Goal: Task Accomplishment & Management: Manage account settings

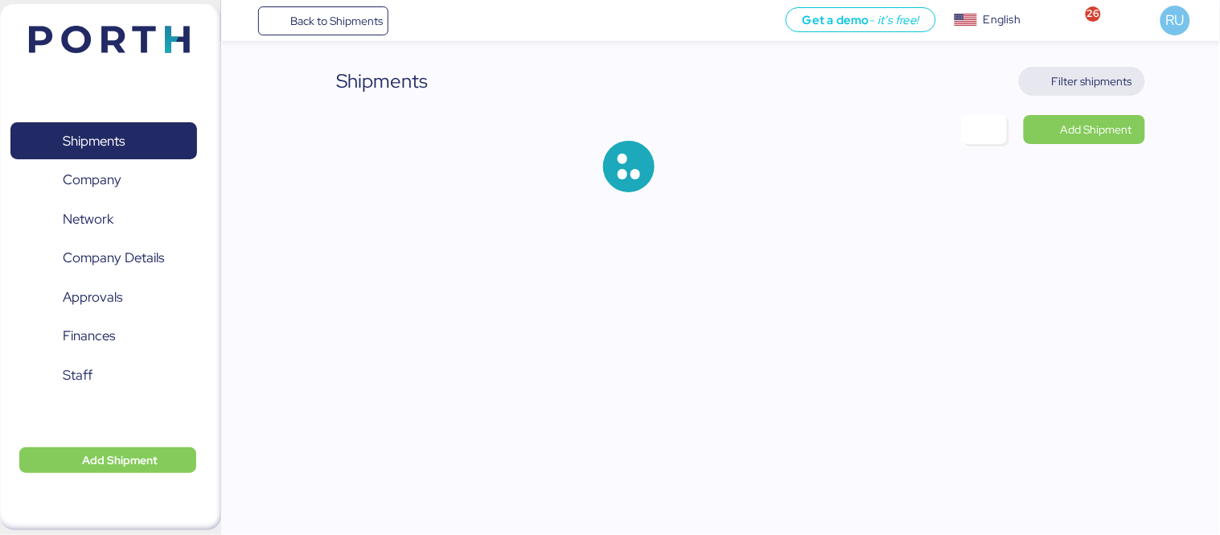
click at [1047, 82] on span "Filter shipments" at bounding box center [1081, 81] width 100 height 23
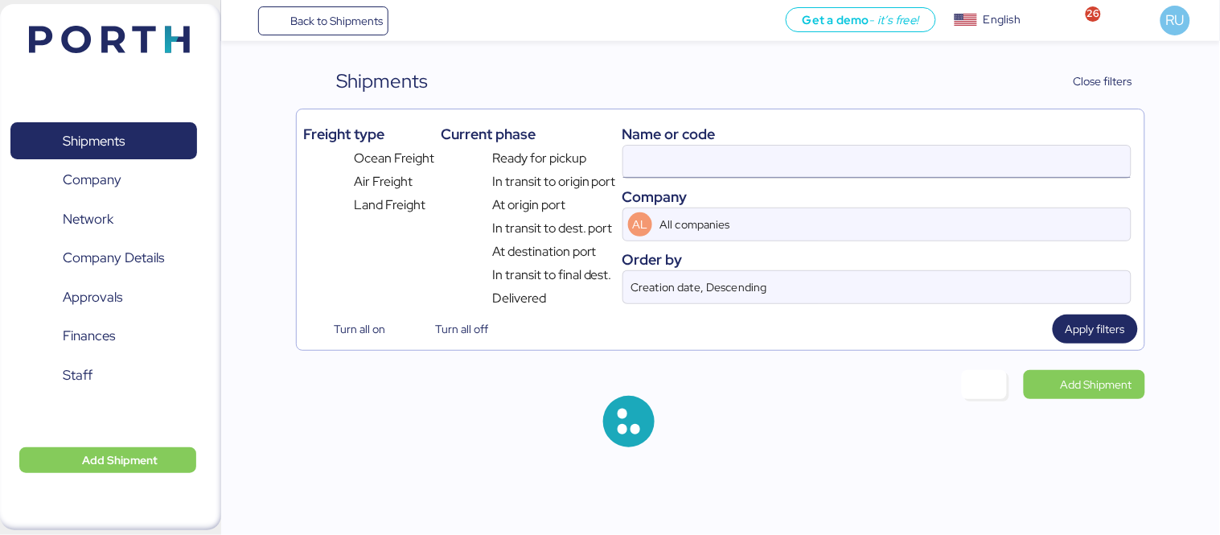
click at [904, 171] on input at bounding box center [876, 162] width 507 height 32
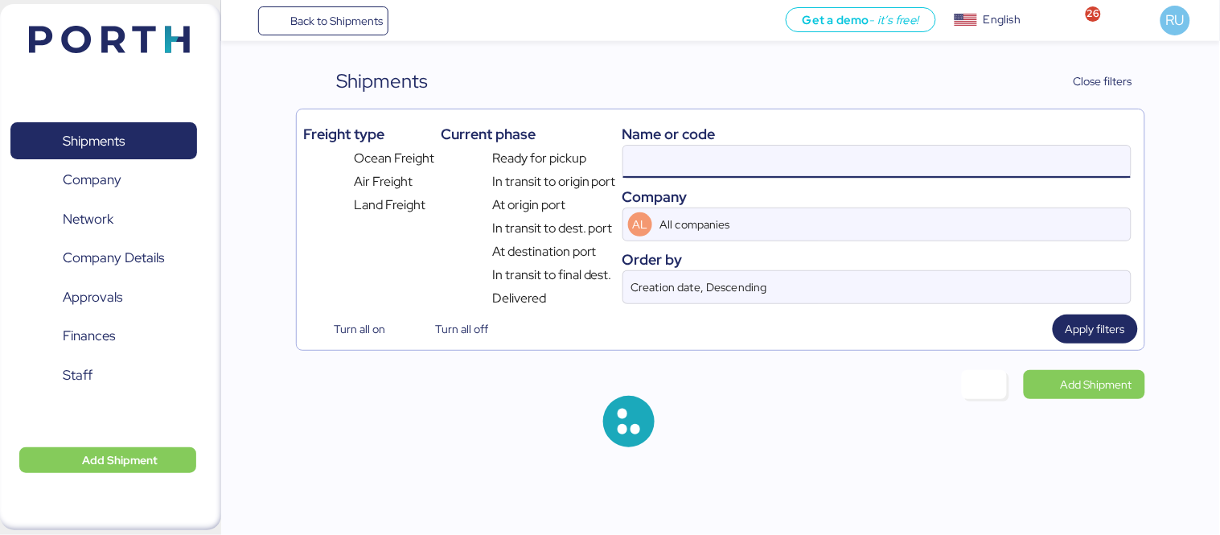
paste input "O0052091"
type input "O0052091"
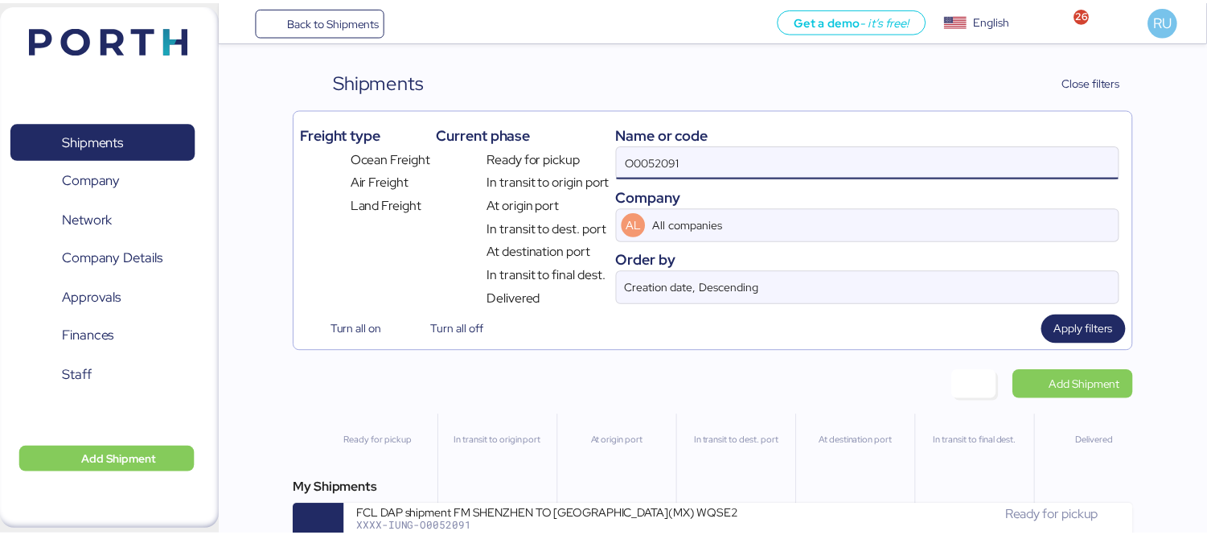
scroll to position [38, 0]
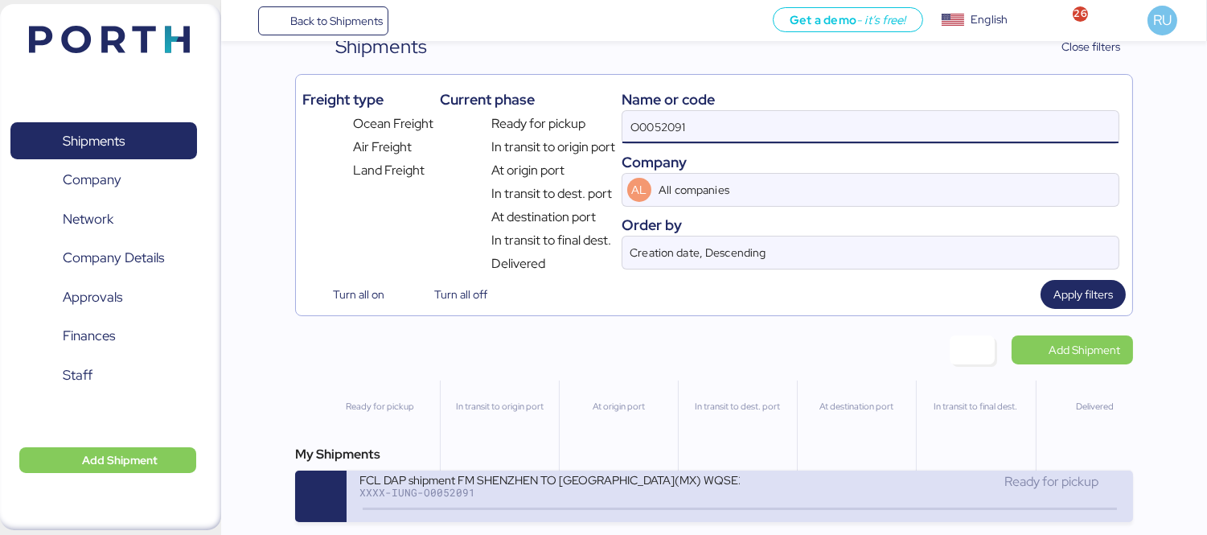
click at [692, 482] on div "FCL DAP shipment FM SHENZHEN TO [GEOGRAPHIC_DATA](MX) WQSE2508X08" at bounding box center [549, 479] width 380 height 14
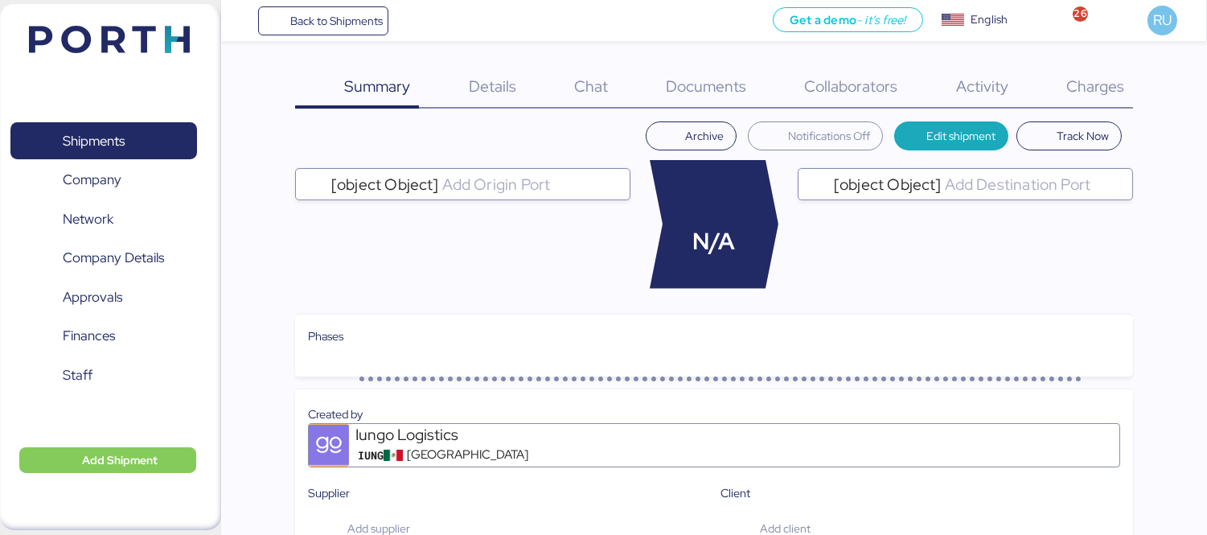
click at [1097, 91] on span "Charges" at bounding box center [1095, 86] width 58 height 21
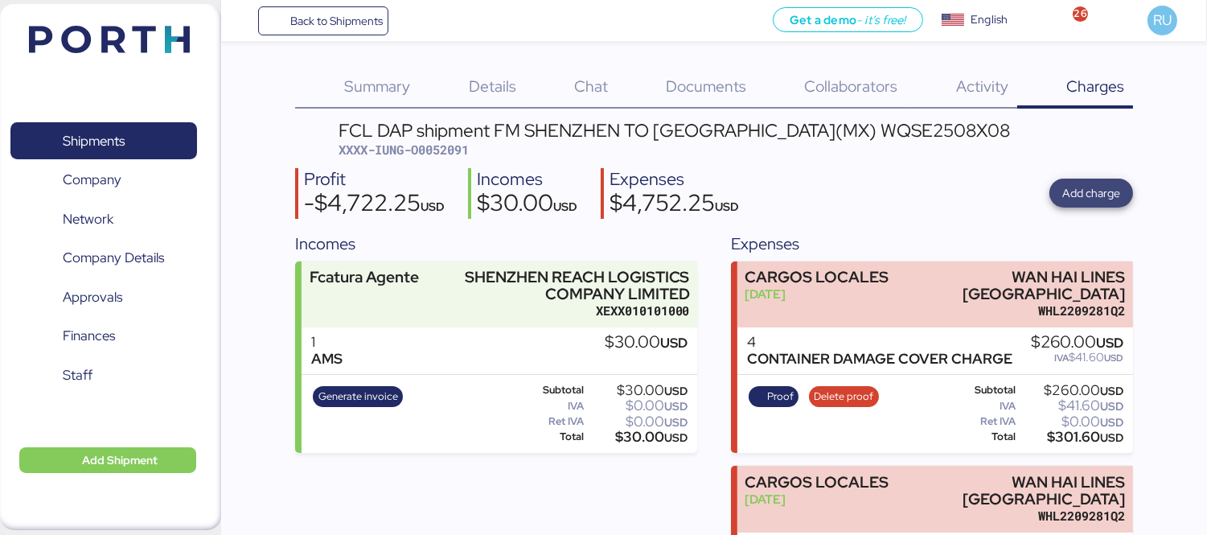
click at [1073, 195] on span "Add charge" at bounding box center [1091, 192] width 58 height 19
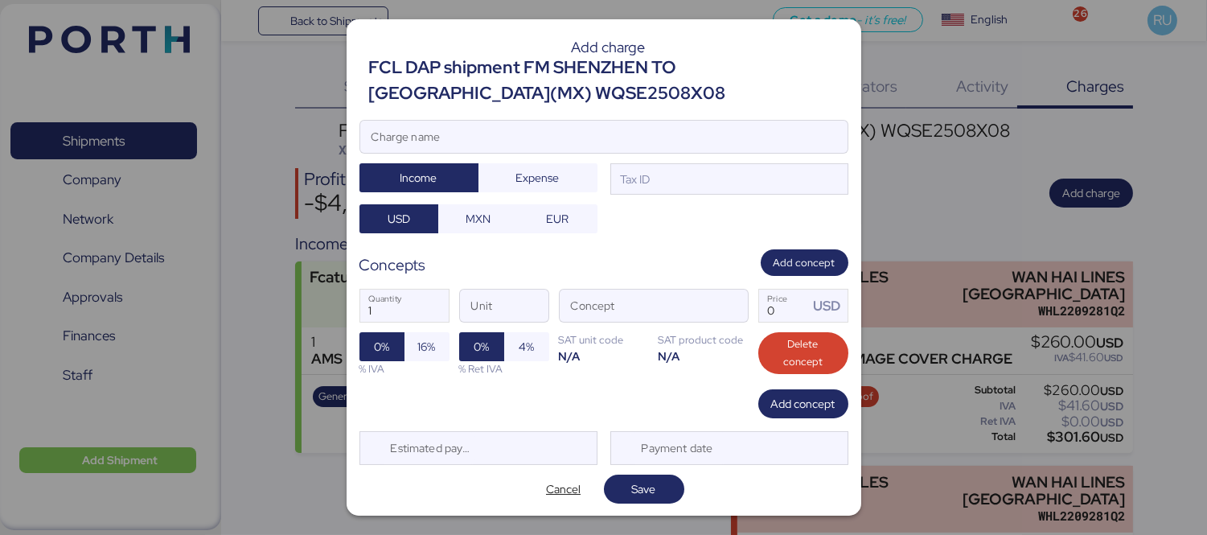
click at [975, 198] on div at bounding box center [603, 267] width 1207 height 535
click at [561, 492] on span "Cancel" at bounding box center [563, 488] width 35 height 19
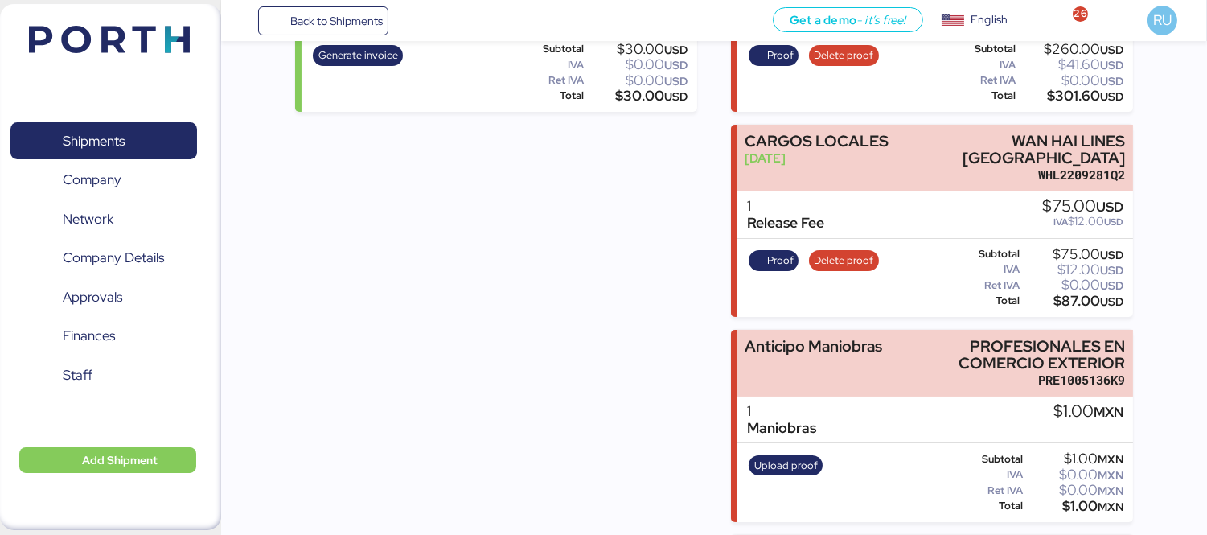
scroll to position [342, 0]
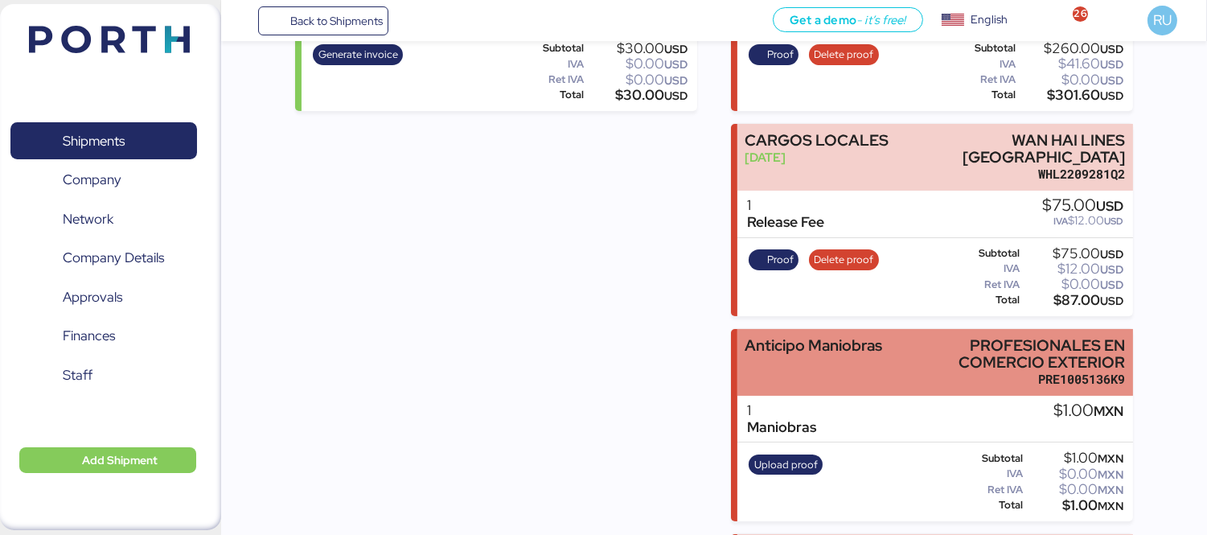
click at [865, 337] on div "Anticipo Maniobras" at bounding box center [812, 345] width 137 height 17
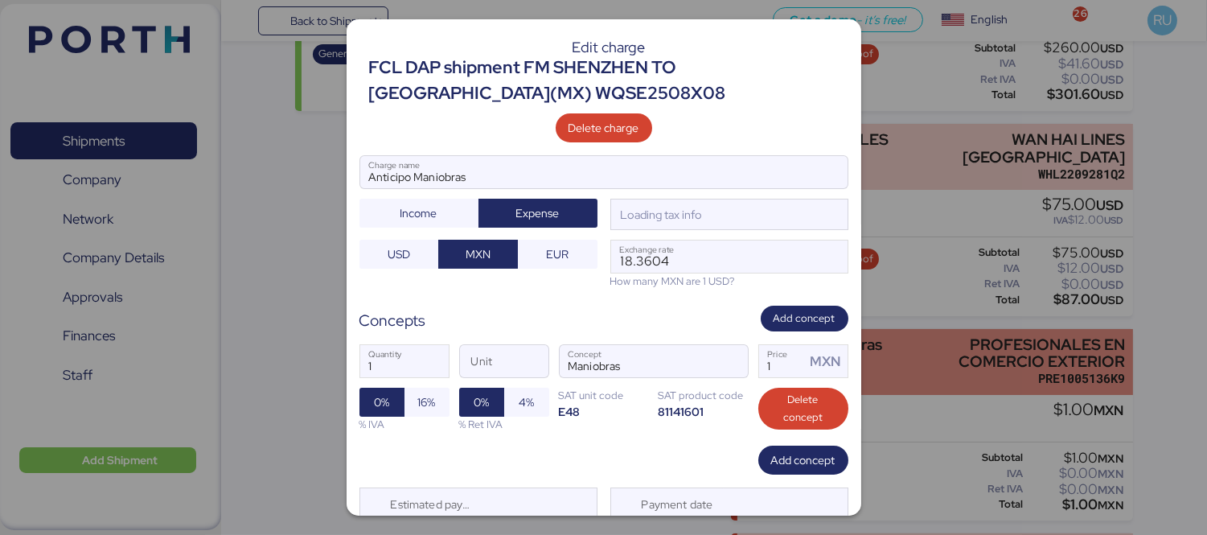
scroll to position [0, 0]
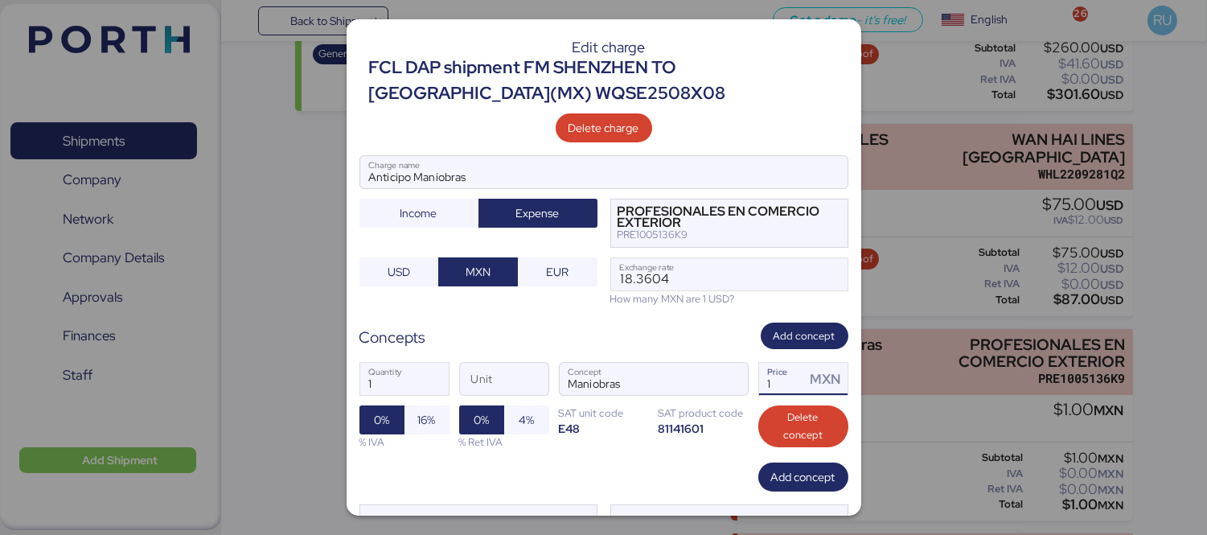
click at [785, 379] on input "1" at bounding box center [782, 379] width 47 height 32
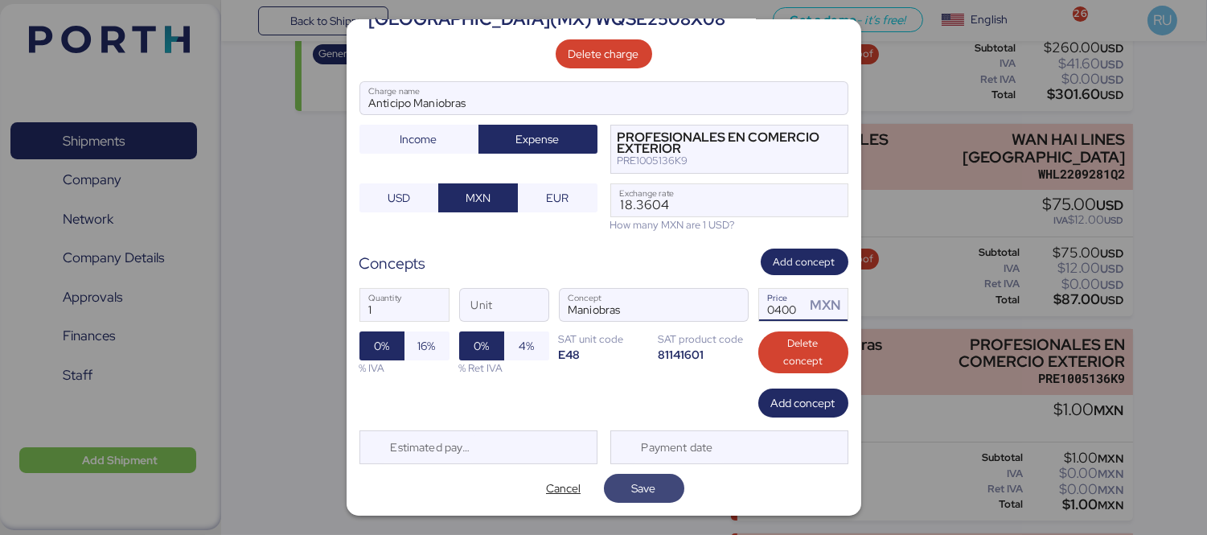
type input "30400"
click at [639, 490] on span "Save" at bounding box center [644, 487] width 24 height 19
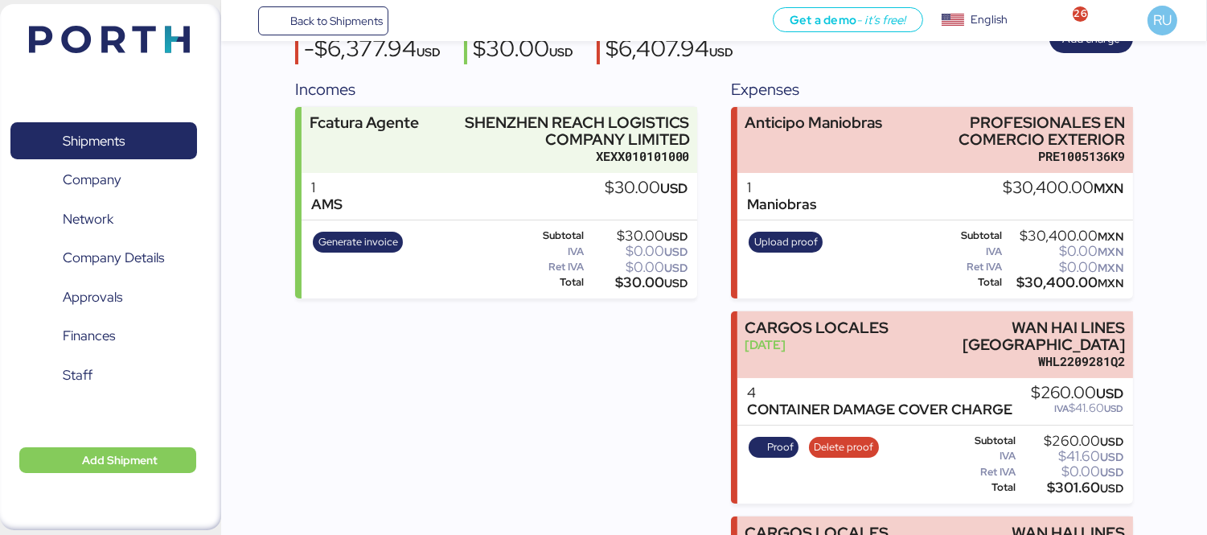
scroll to position [150, 0]
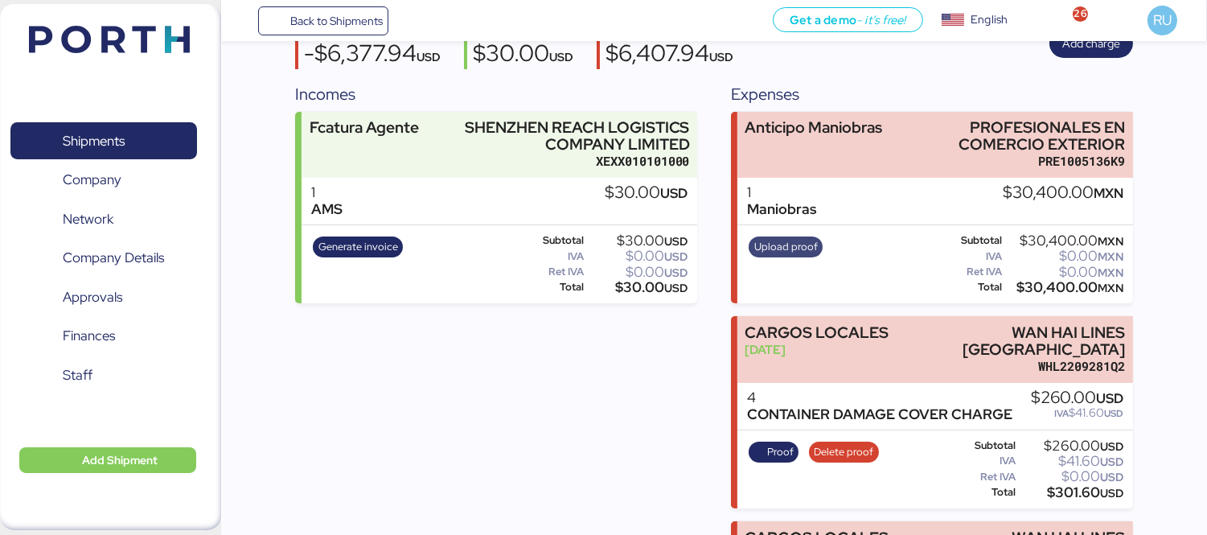
click at [785, 241] on span "Upload proof" at bounding box center [786, 247] width 64 height 18
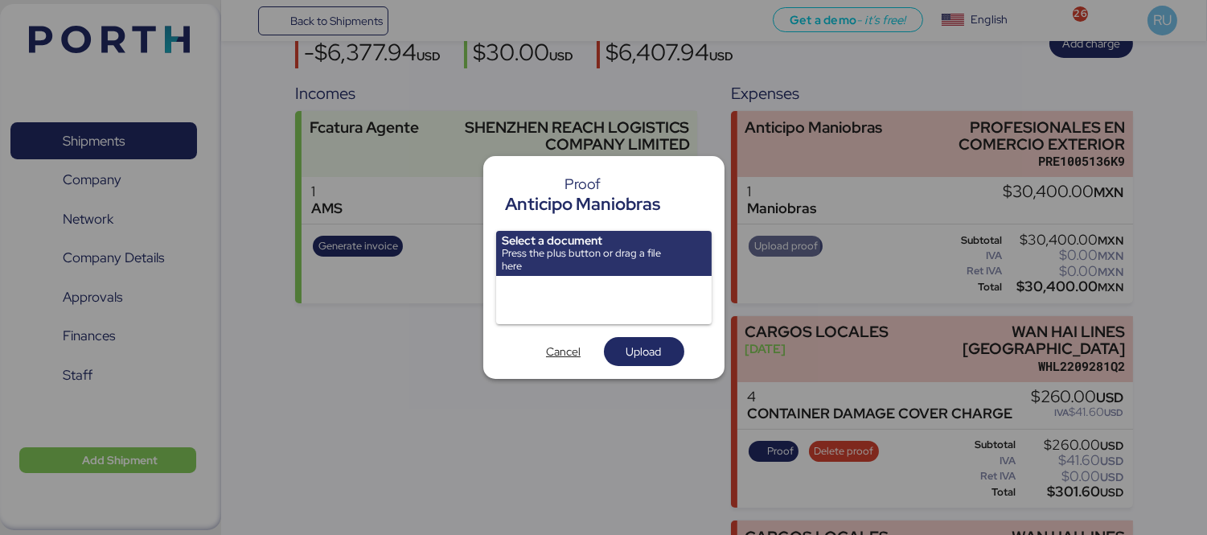
scroll to position [0, 0]
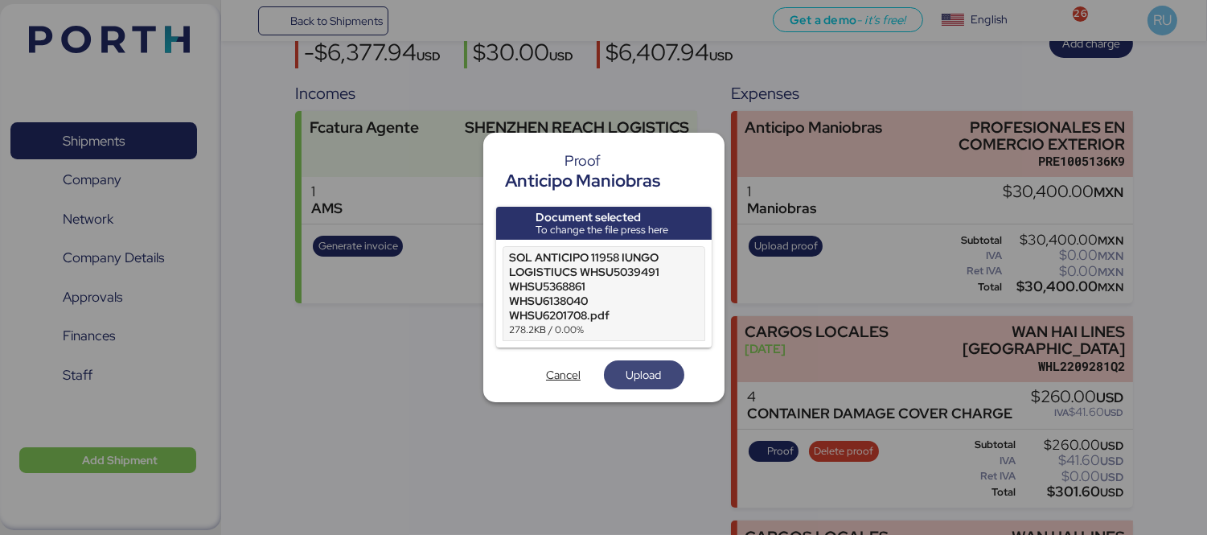
click at [646, 364] on span "Upload" at bounding box center [644, 374] width 55 height 23
